Goal: Information Seeking & Learning: Learn about a topic

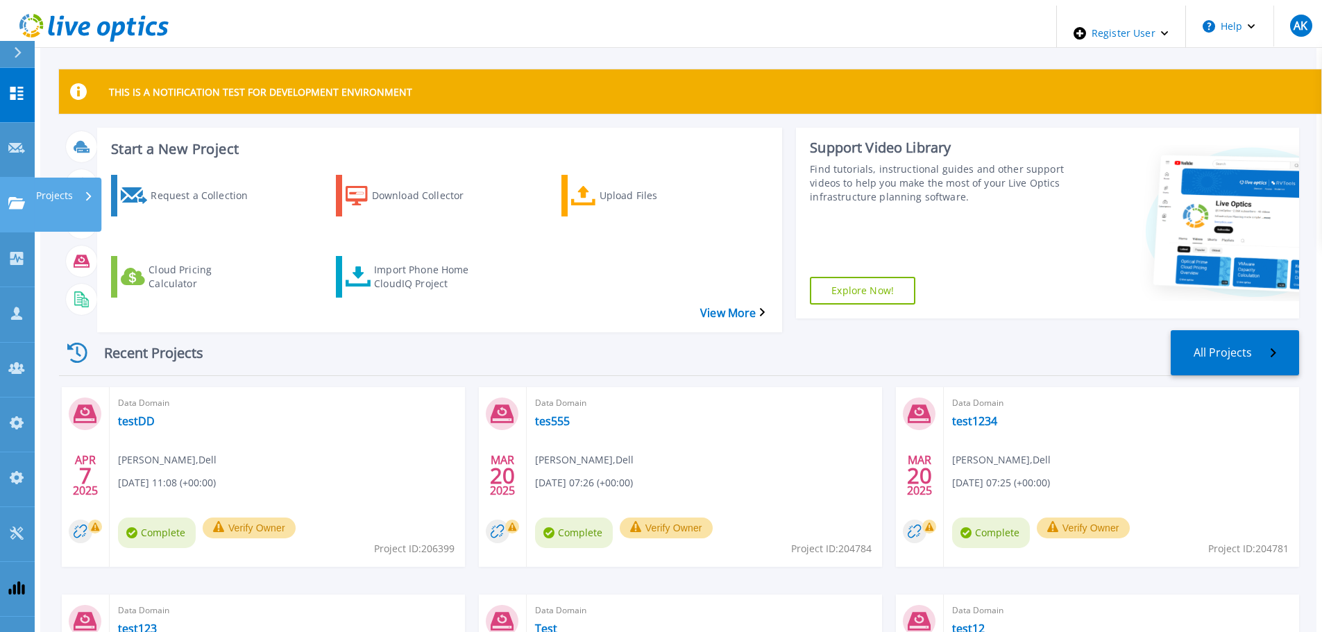
click at [52, 178] on p "Projects" at bounding box center [54, 196] width 37 height 36
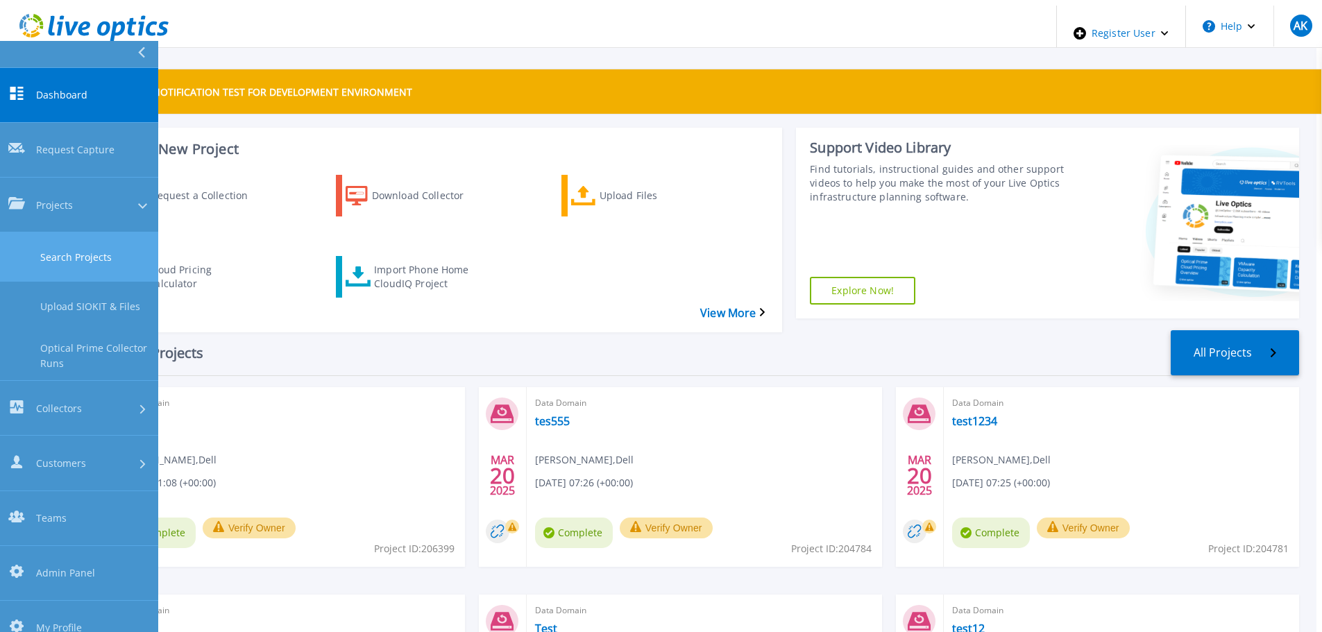
click at [79, 233] on link "Search Projects" at bounding box center [79, 257] width 158 height 49
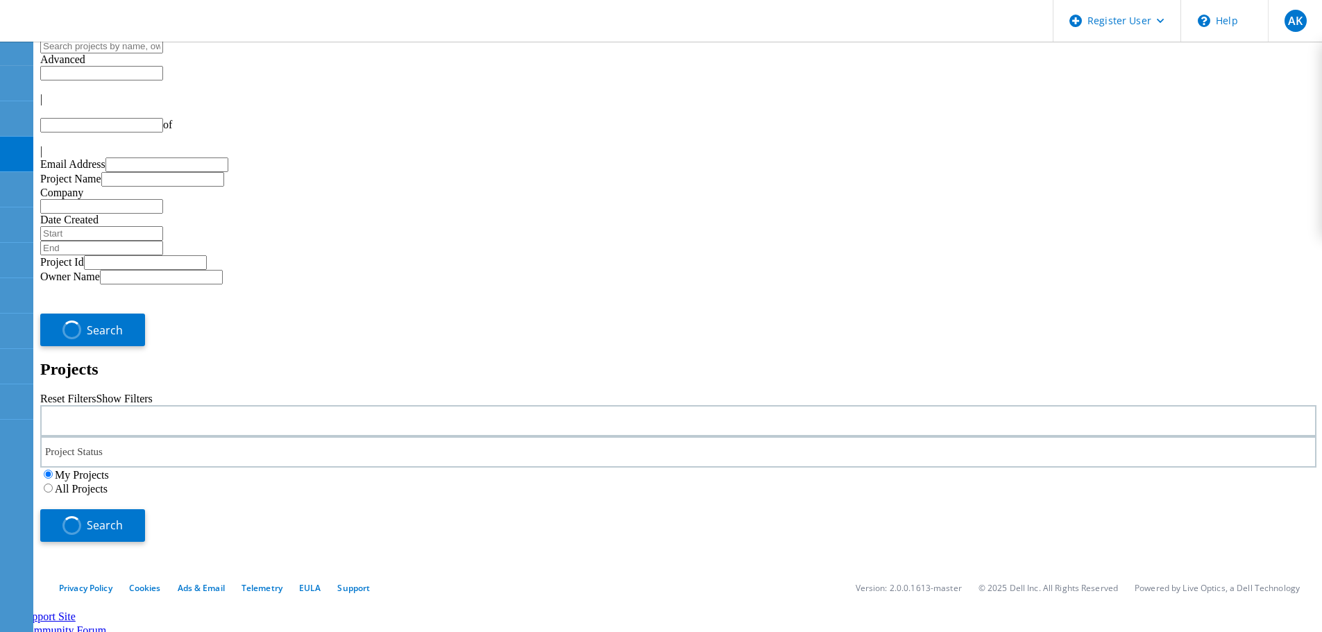
type input "1"
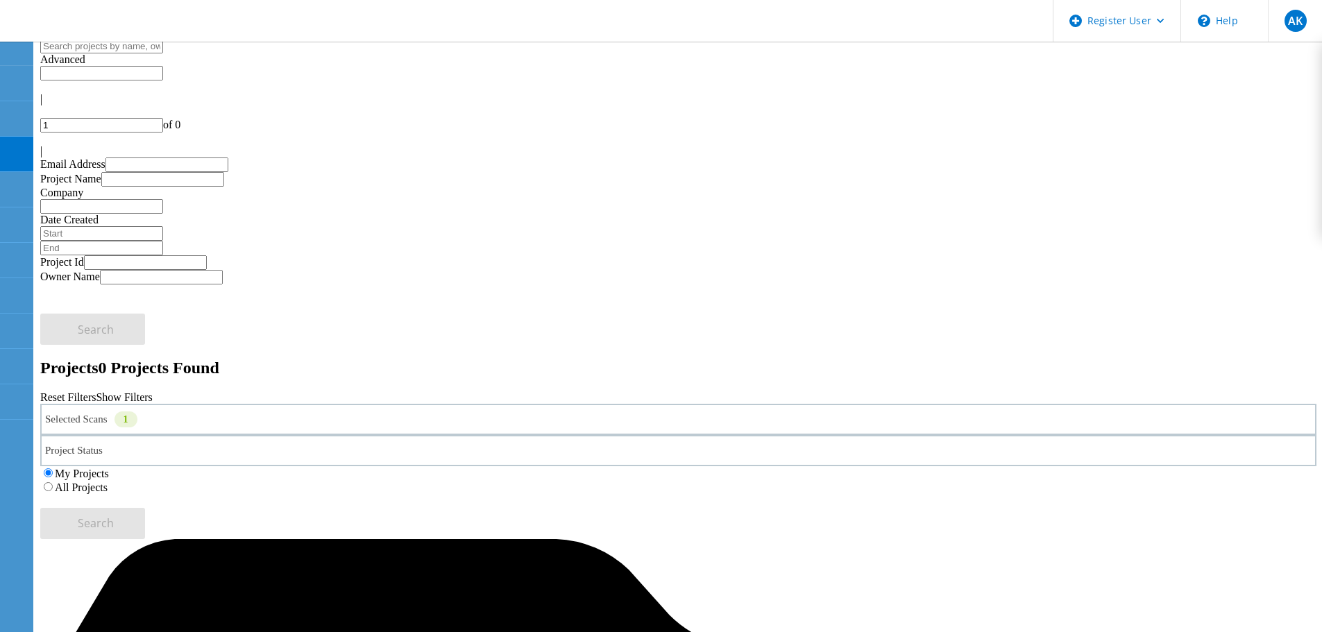
click at [108, 482] on label "All Projects" at bounding box center [81, 488] width 53 height 12
click at [53, 482] on input "All Projects" at bounding box center [48, 486] width 9 height 9
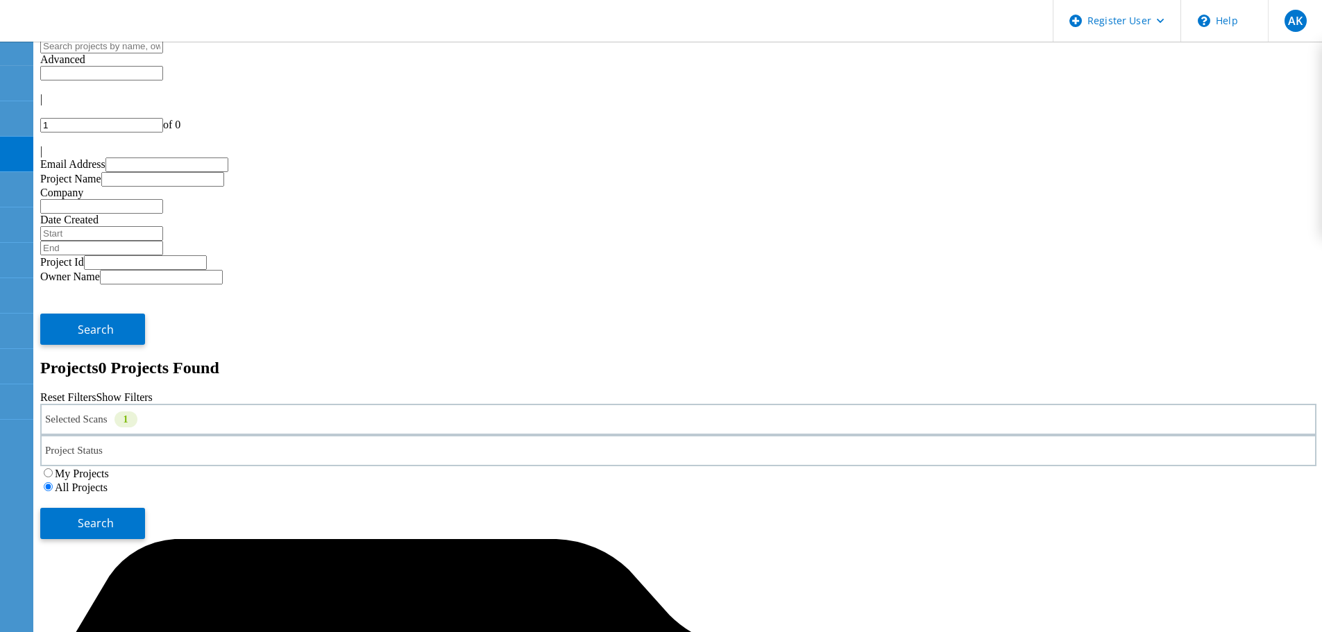
click at [218, 404] on div "Selected Scans 1" at bounding box center [678, 419] width 1277 height 31
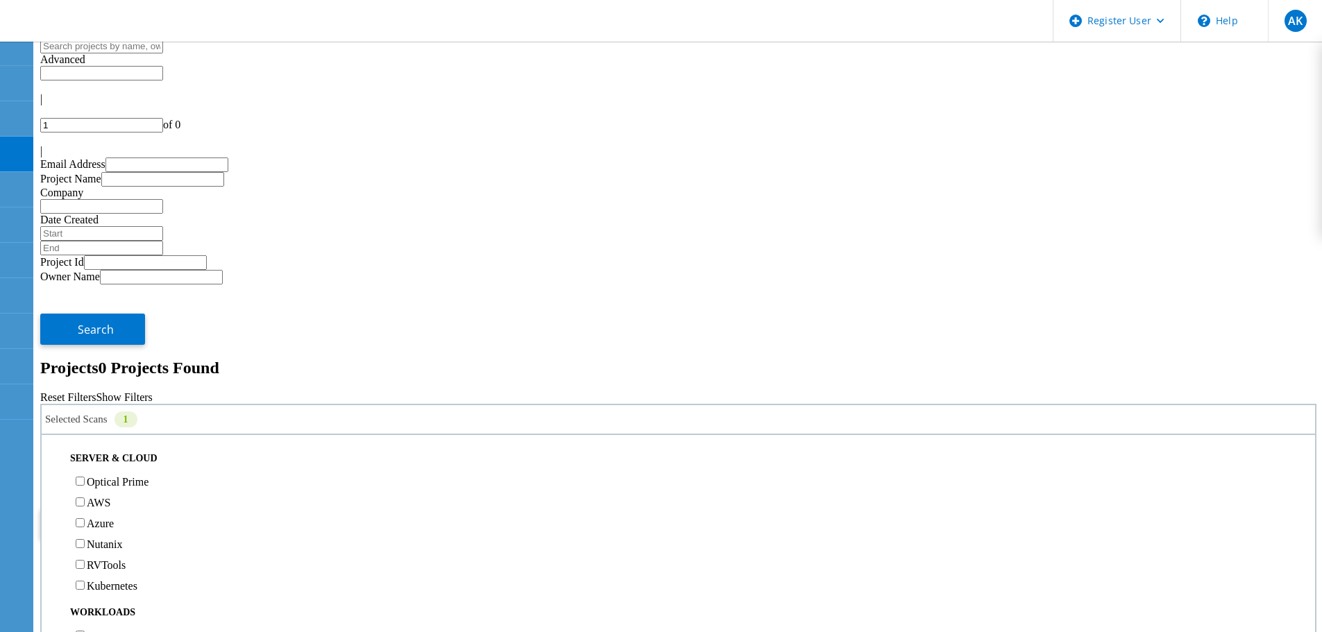
click at [171, 471] on div "Optical Prime" at bounding box center [679, 481] width 1260 height 21
click at [149, 476] on label "Optical Prime" at bounding box center [118, 482] width 62 height 12
click at [85, 477] on input "Optical Prime" at bounding box center [80, 481] width 9 height 9
click at [630, 359] on h2 "Projects 0 Projects Found" at bounding box center [678, 368] width 1277 height 19
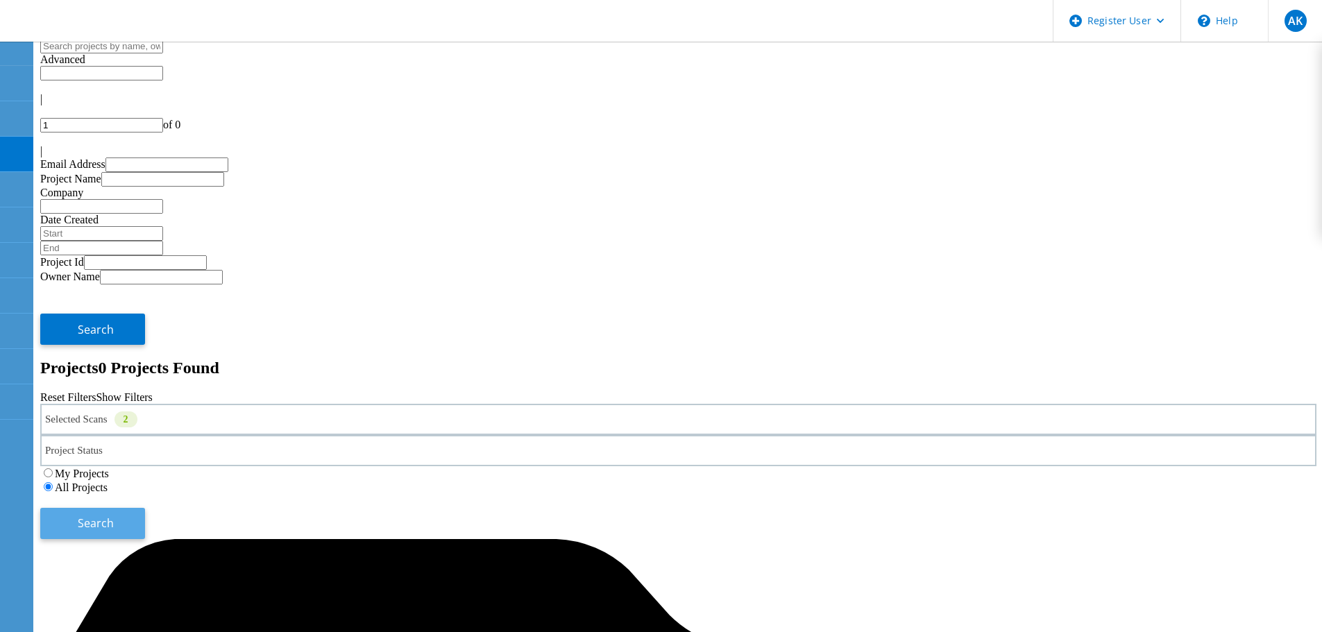
click at [145, 508] on button "Search" at bounding box center [92, 523] width 105 height 31
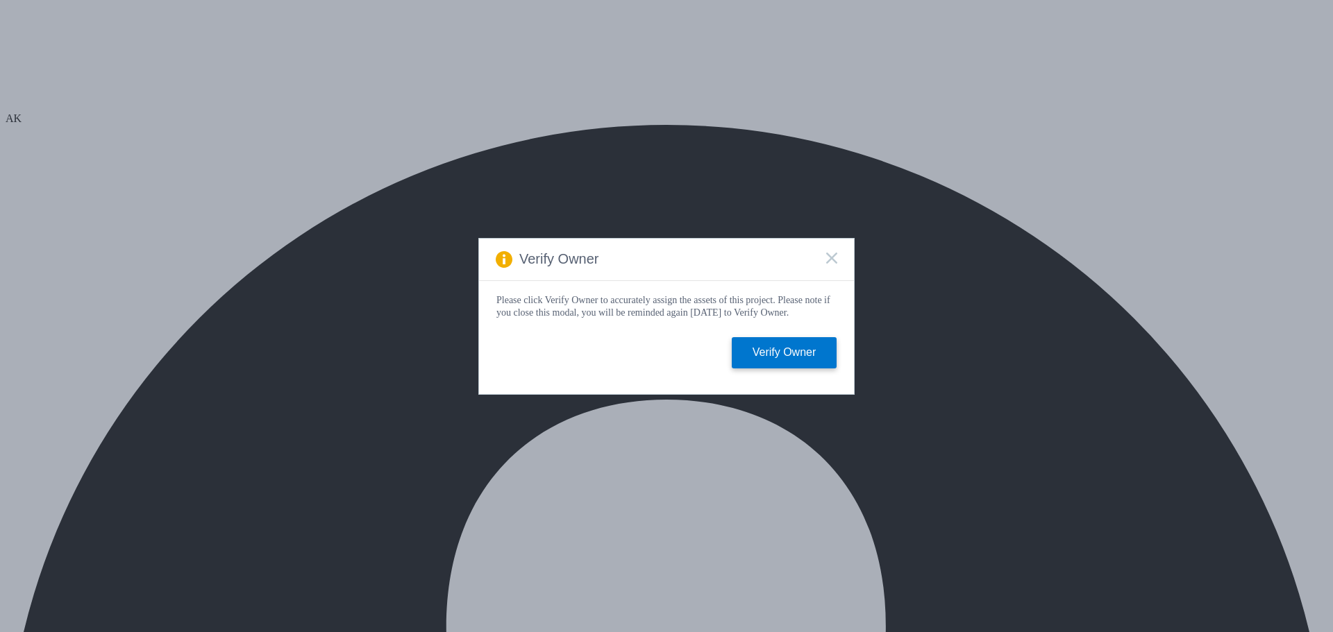
click at [830, 256] on rect at bounding box center [831, 258] width 12 height 12
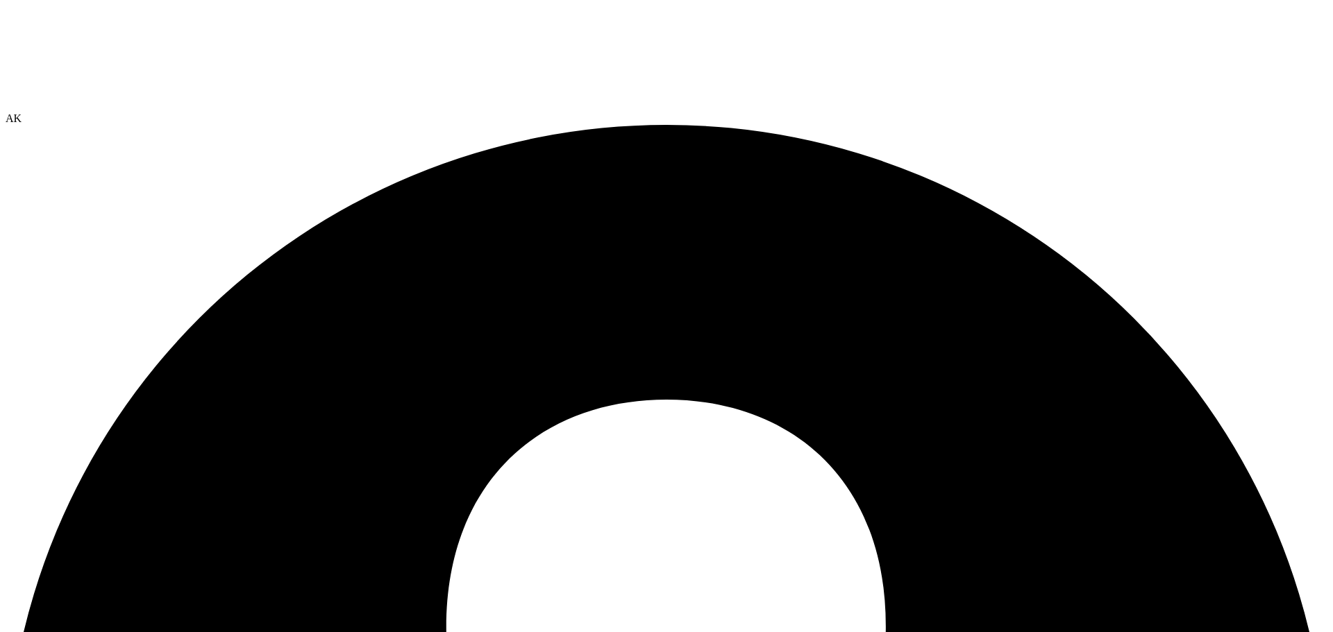
drag, startPoint x: 313, startPoint y: 240, endPoint x: 623, endPoint y: 247, distance: 309.7
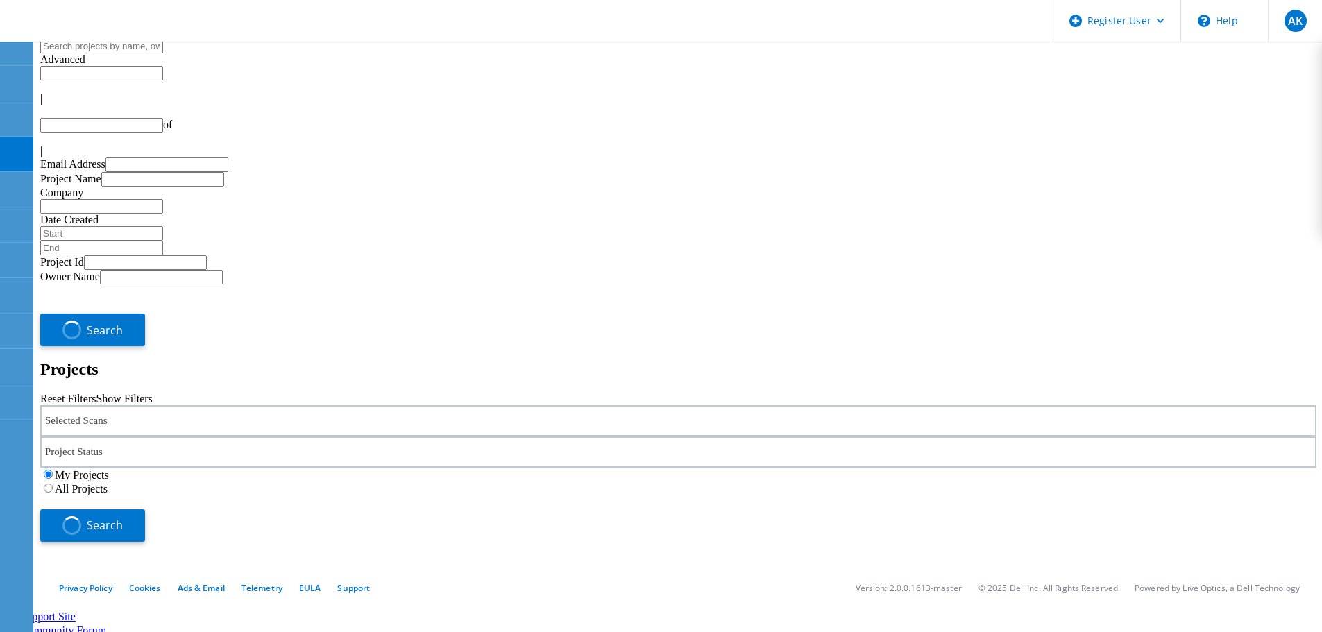
type input "1"
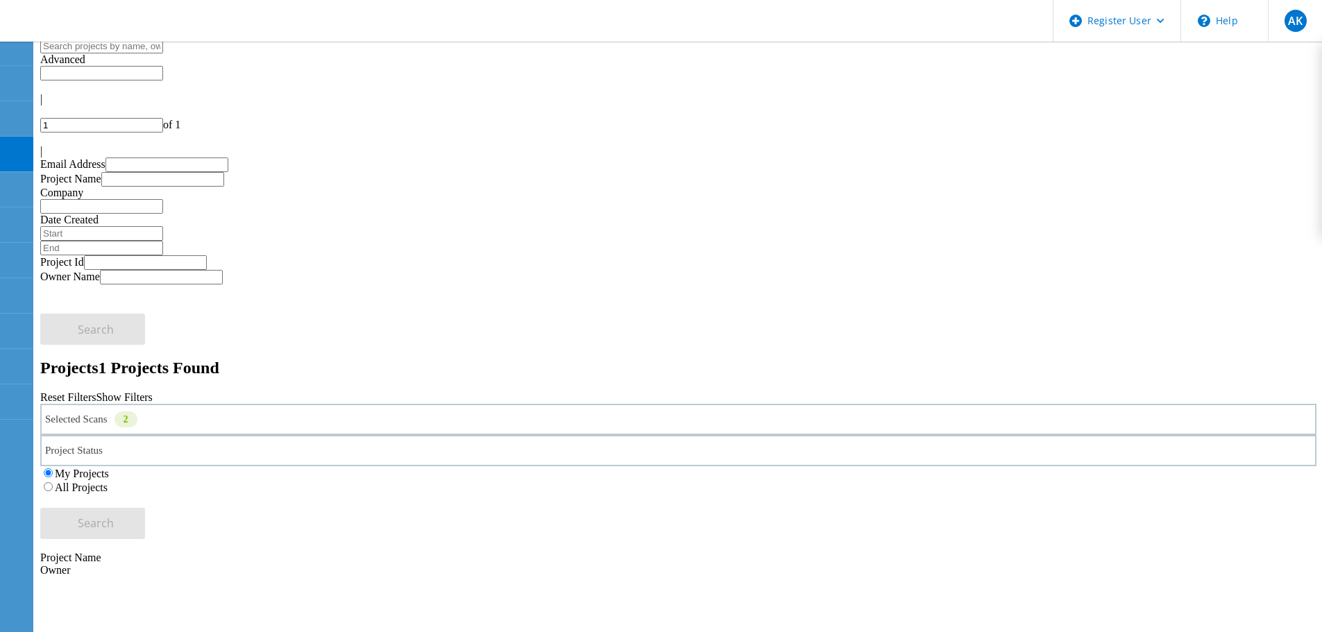
click at [108, 482] on label "All Projects" at bounding box center [81, 488] width 53 height 12
click at [53, 482] on input "All Projects" at bounding box center [48, 486] width 9 height 9
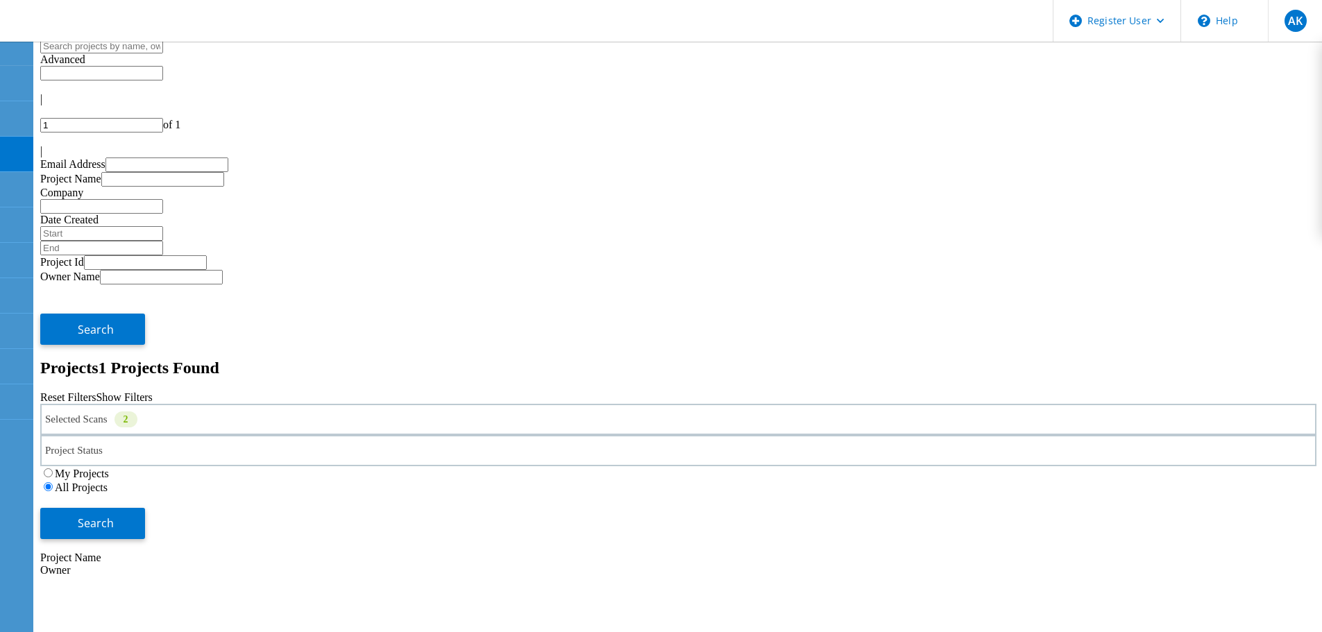
click at [289, 404] on div "Selected Scans 2" at bounding box center [678, 419] width 1277 height 31
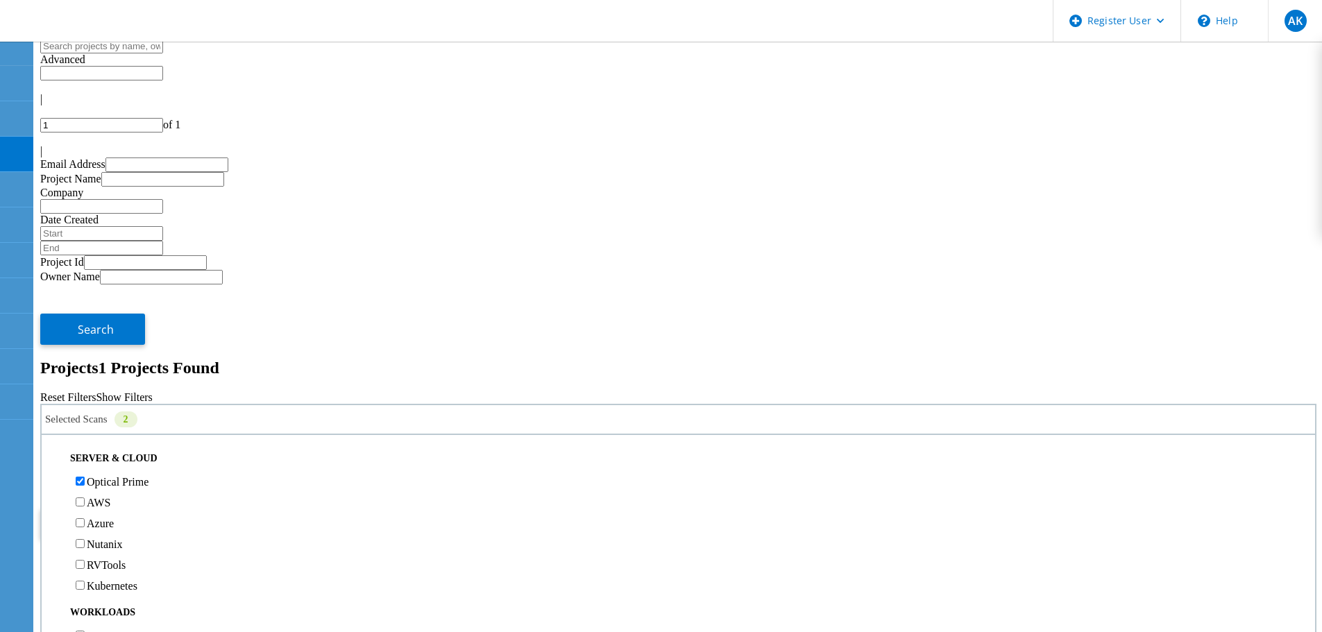
click at [149, 476] on label "Optical Prime" at bounding box center [118, 482] width 62 height 12
click at [85, 477] on input "Optical Prime" at bounding box center [80, 481] width 9 height 9
click at [114, 516] on span "Search" at bounding box center [96, 523] width 36 height 15
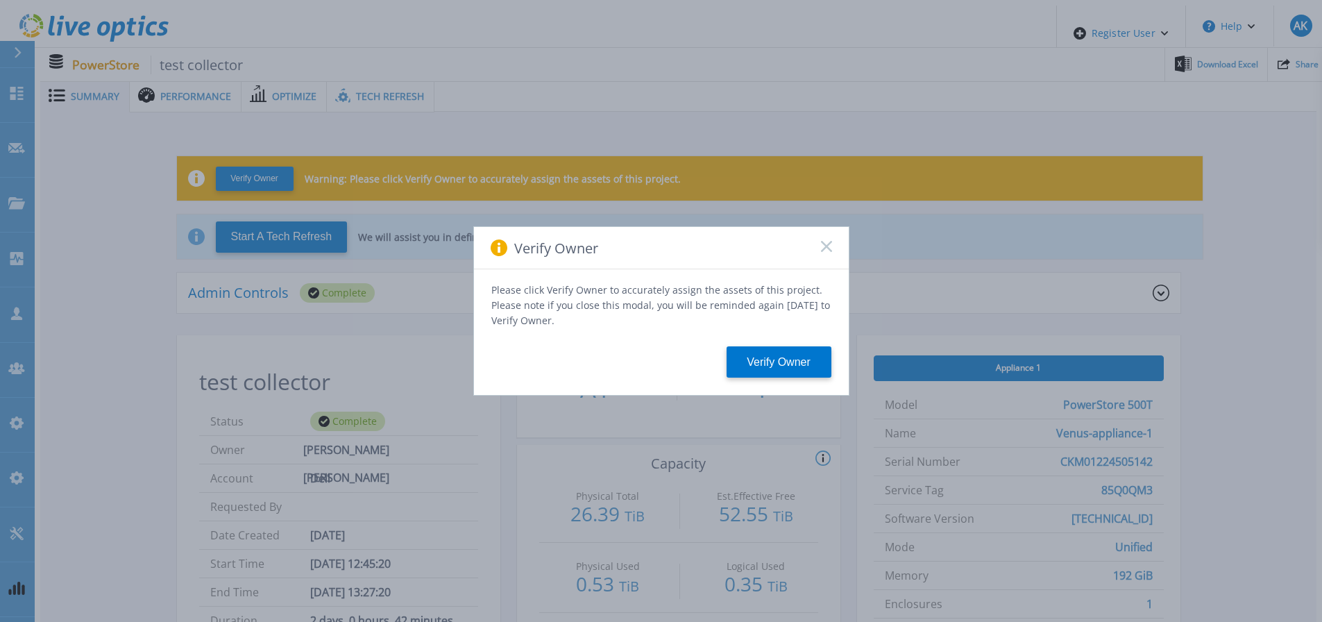
click at [829, 249] on rect at bounding box center [827, 246] width 12 height 12
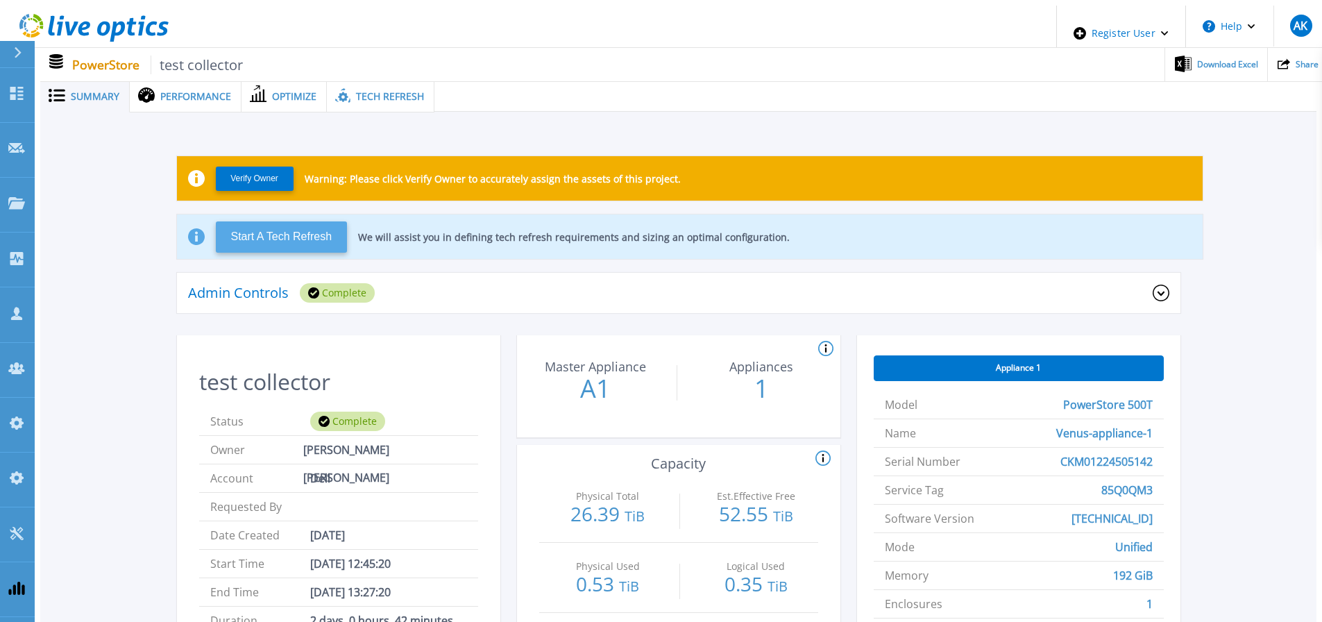
click at [324, 228] on button "Start A Tech Refresh" at bounding box center [282, 236] width 132 height 31
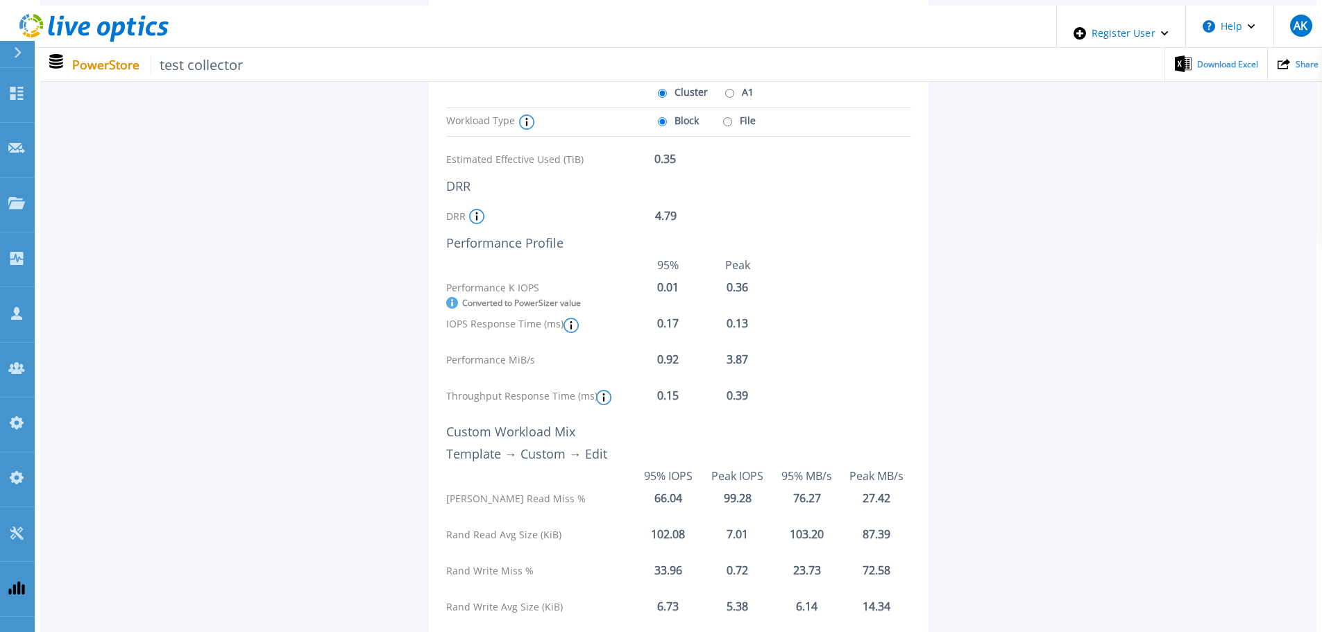
scroll to position [208, 0]
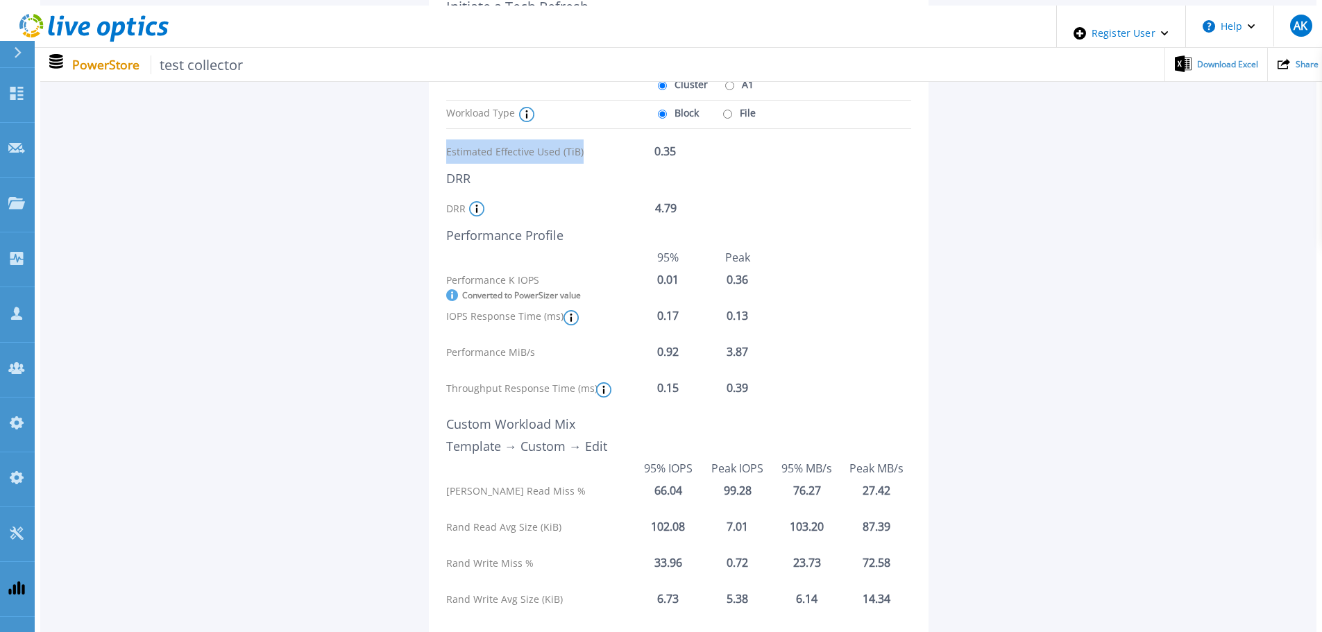
drag, startPoint x: 445, startPoint y: 147, endPoint x: 580, endPoint y: 149, distance: 134.7
click at [580, 149] on div "Initiate a Tech Refresh On the PowerSizer Homepage , go to the "Quick Size" sec…" at bounding box center [679, 309] width 500 height 657
copy div "Estimated Effective Used (TiB)"
click at [1092, 418] on div "Initiate a Tech Refresh On the PowerSizer Homepage , go to the "Quick Size" sec…" at bounding box center [678, 304] width 1235 height 690
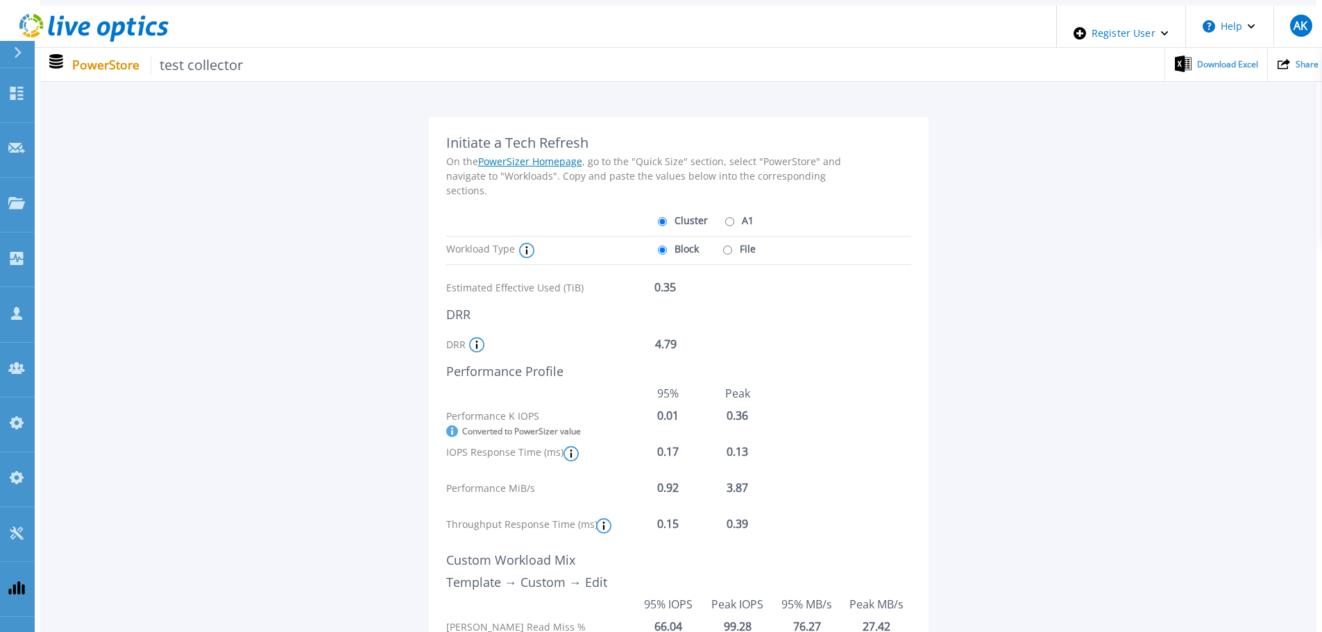
scroll to position [69, 0]
